Goal: Book appointment/travel/reservation

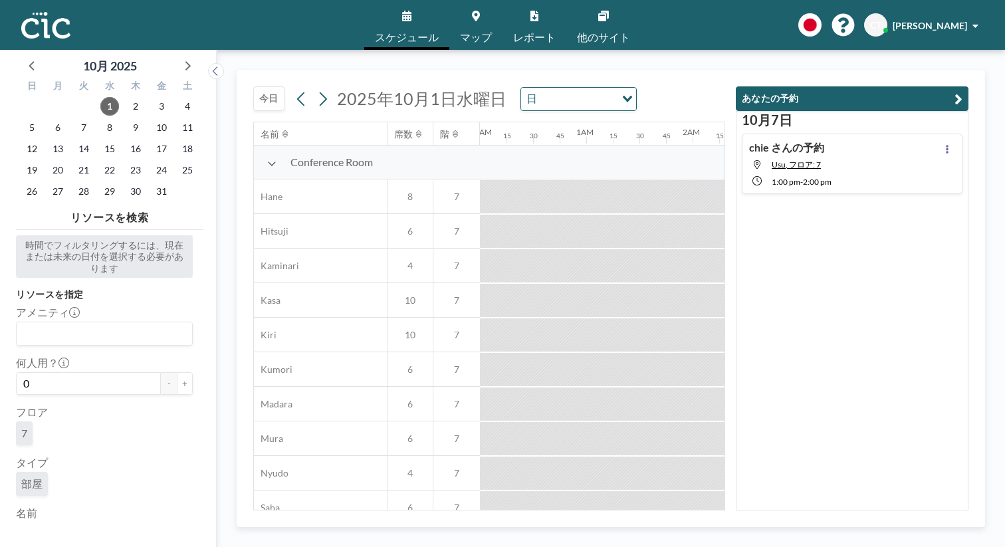
scroll to position [0, 864]
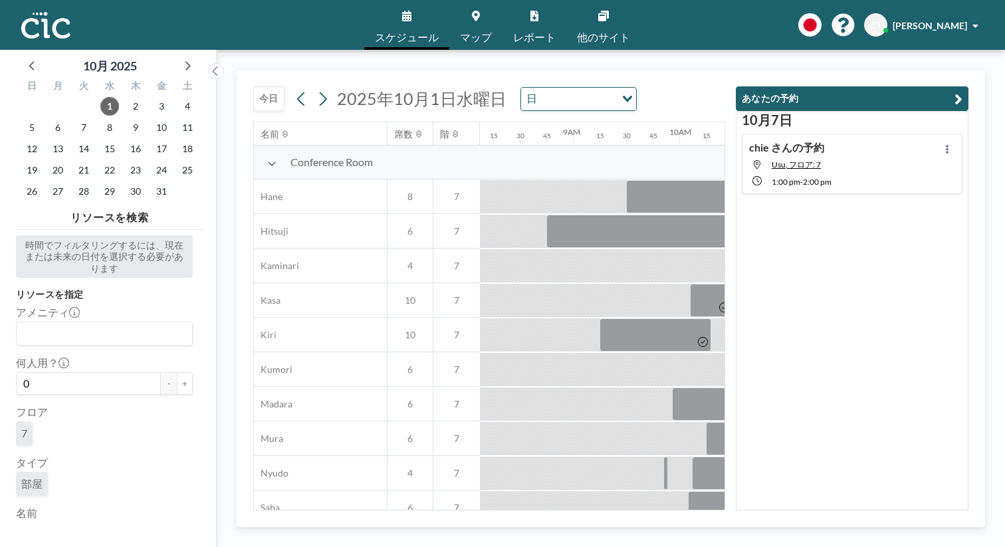
click at [253, 86] on button "今日" at bounding box center [268, 98] width 31 height 25
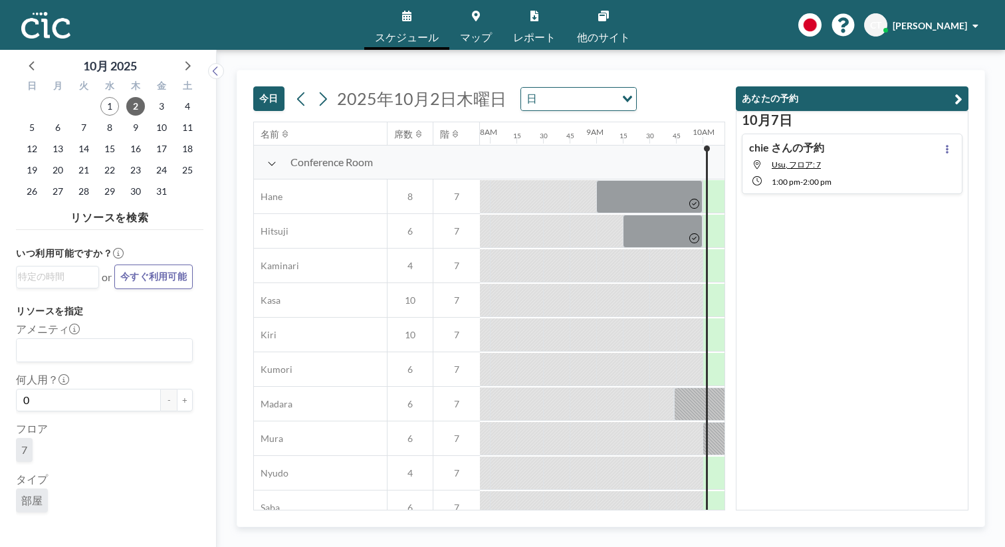
scroll to position [0, 842]
click at [962, 91] on icon "button" at bounding box center [958, 99] width 8 height 16
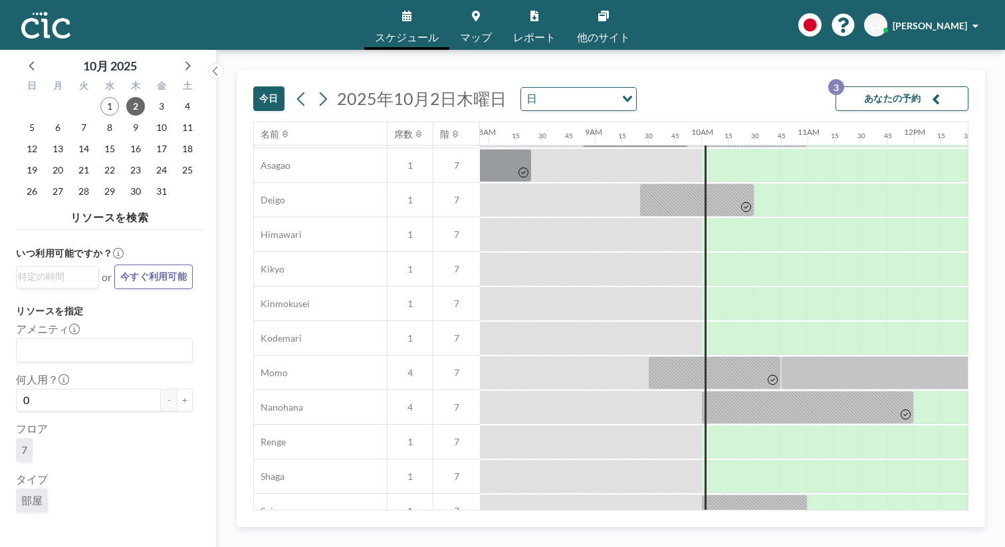
scroll to position [435, 842]
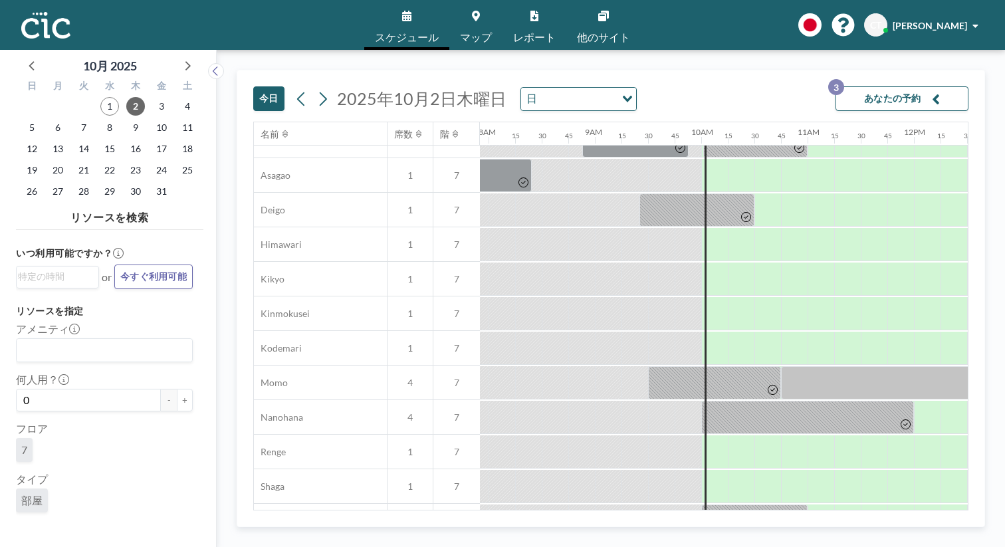
click at [484, 15] on link "マップ" at bounding box center [475, 25] width 53 height 50
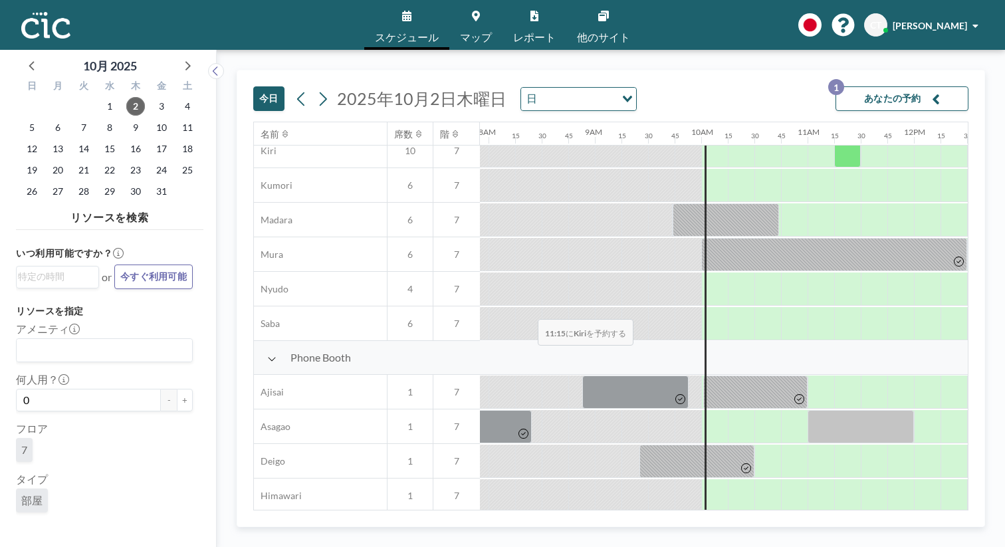
scroll to position [621, 842]
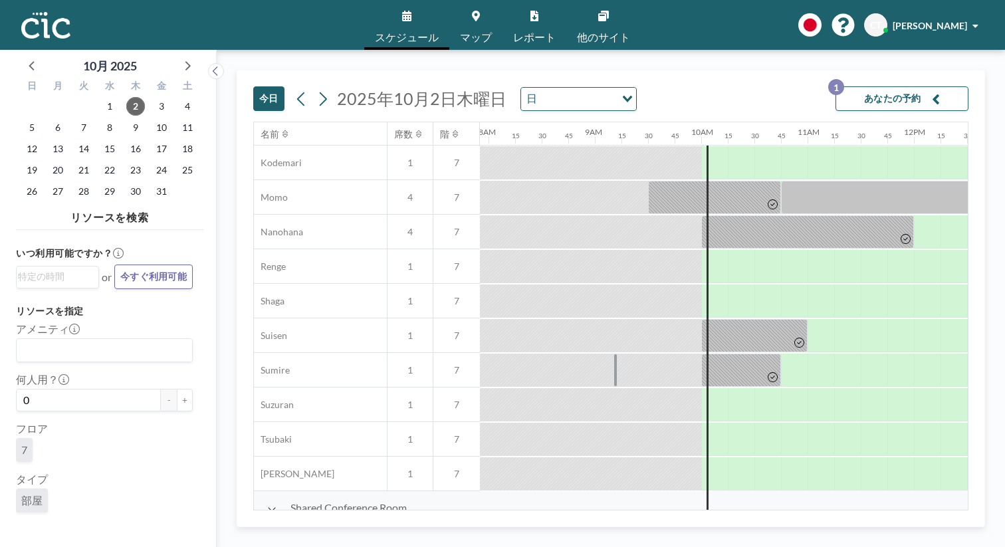
click at [477, 32] on span "マップ" at bounding box center [476, 37] width 32 height 11
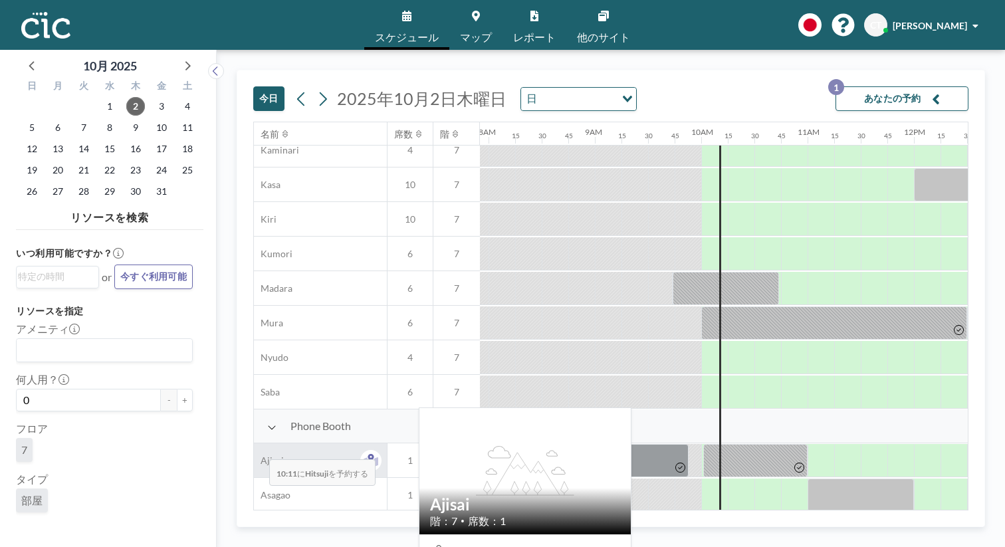
scroll to position [207, 842]
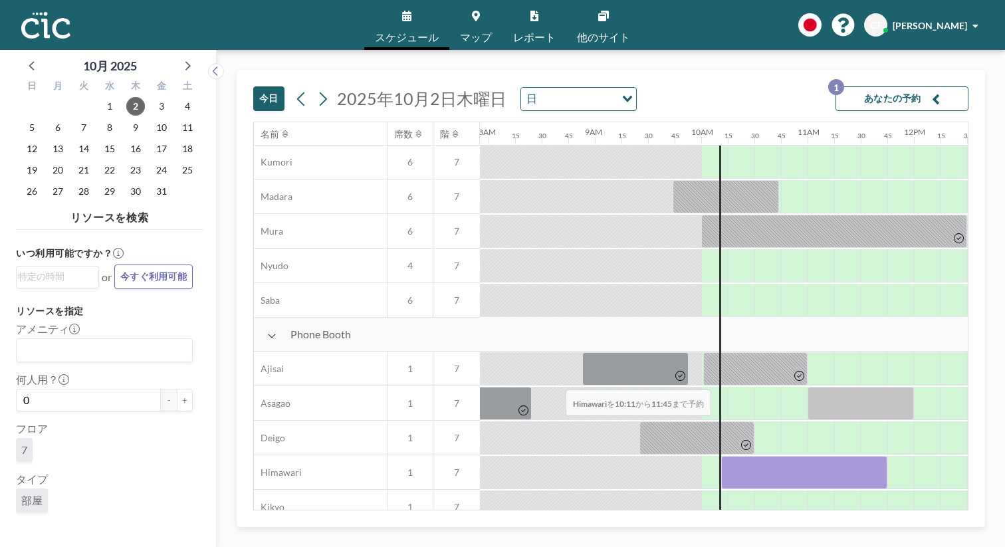
drag, startPoint x: 431, startPoint y: 354, endPoint x: 562, endPoint y: 358, distance: 131.0
click at [721, 456] on div at bounding box center [804, 472] width 166 height 33
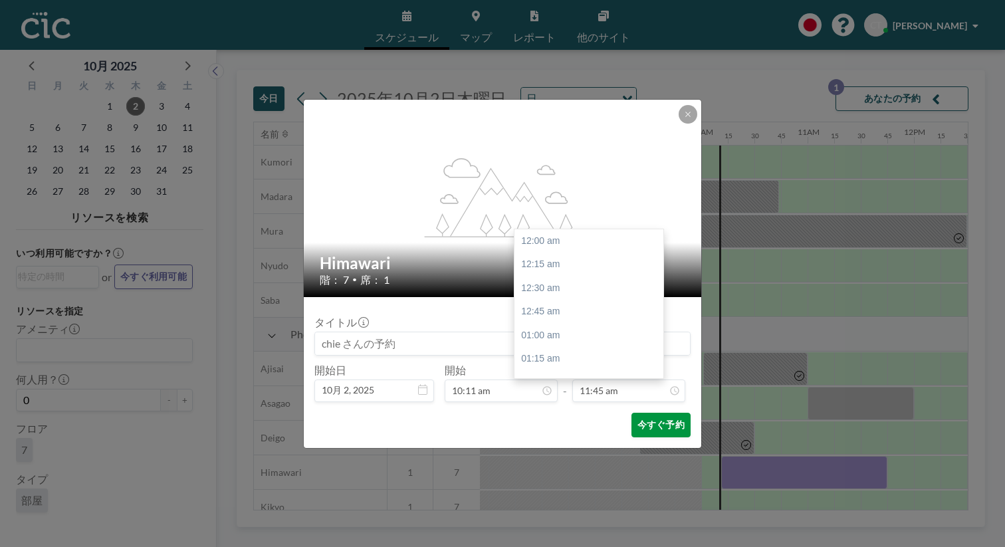
scroll to position [997, 0]
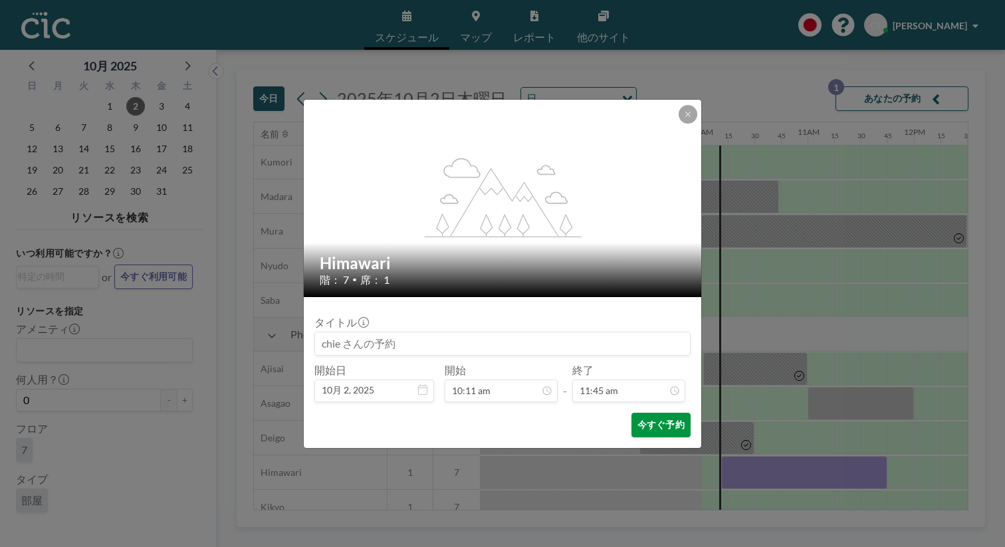
click at [631, 413] on button "今すぐ予約" at bounding box center [660, 425] width 59 height 25
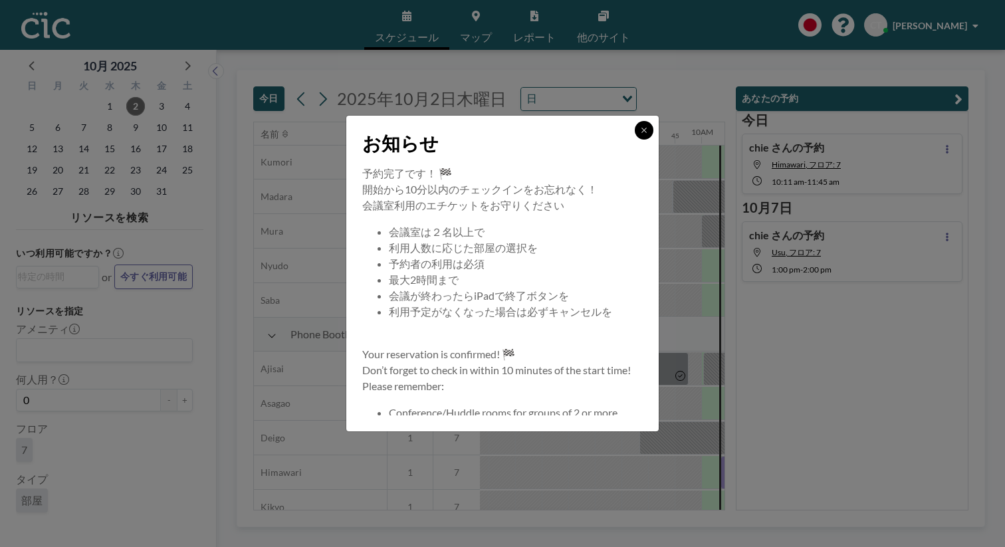
click at [635, 140] on button at bounding box center [644, 130] width 19 height 19
